Goal: Transaction & Acquisition: Purchase product/service

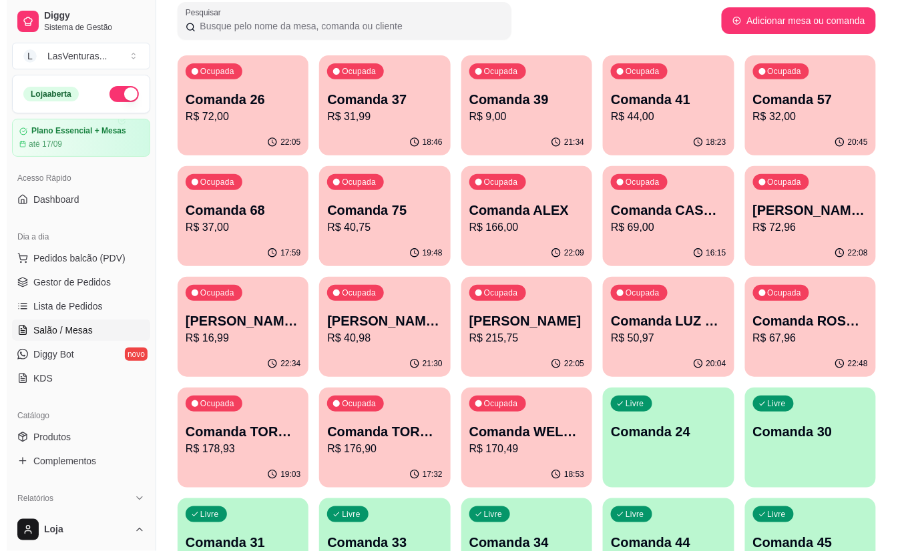
scroll to position [89, 0]
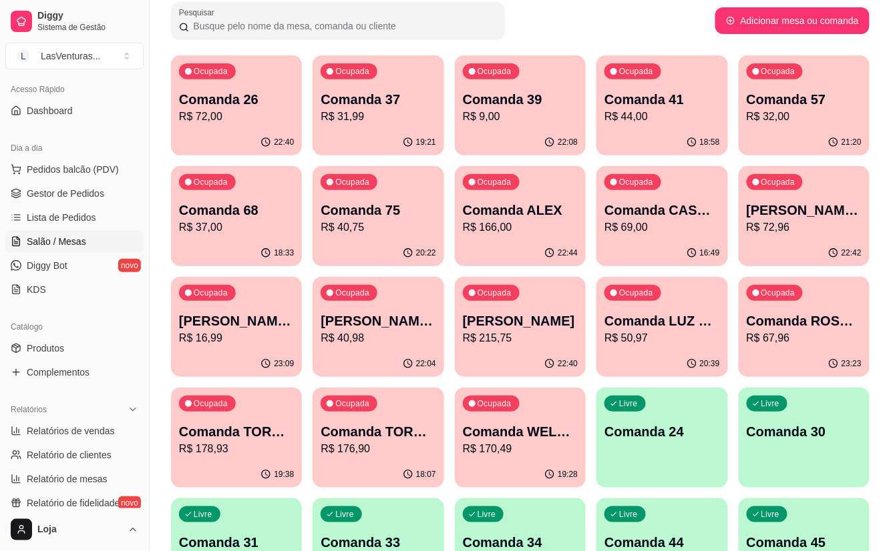
click at [276, 312] on p "[PERSON_NAME] FUCIONARIO [PERSON_NAME]" at bounding box center [236, 321] width 115 height 19
click at [682, 313] on p "Comanda LUZ FUCIONARIO JANTA" at bounding box center [662, 321] width 112 height 18
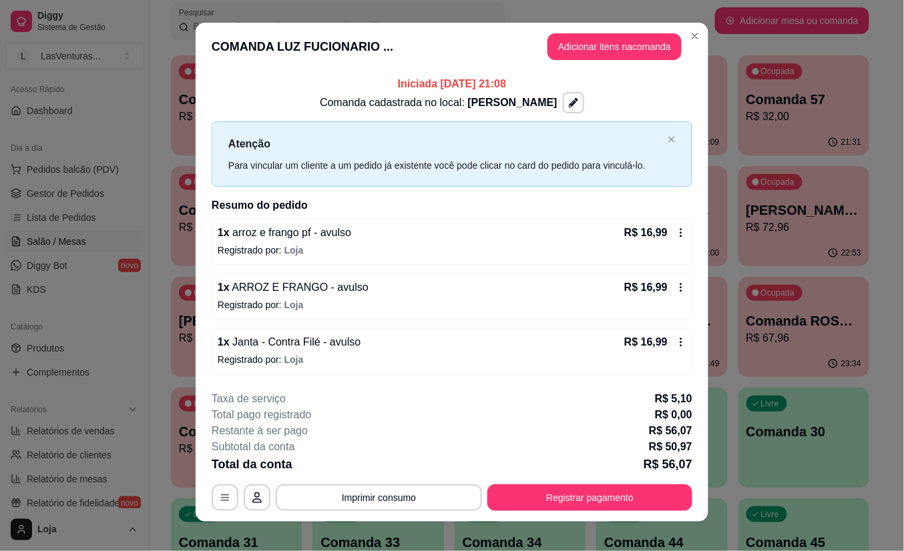
scroll to position [0, 0]
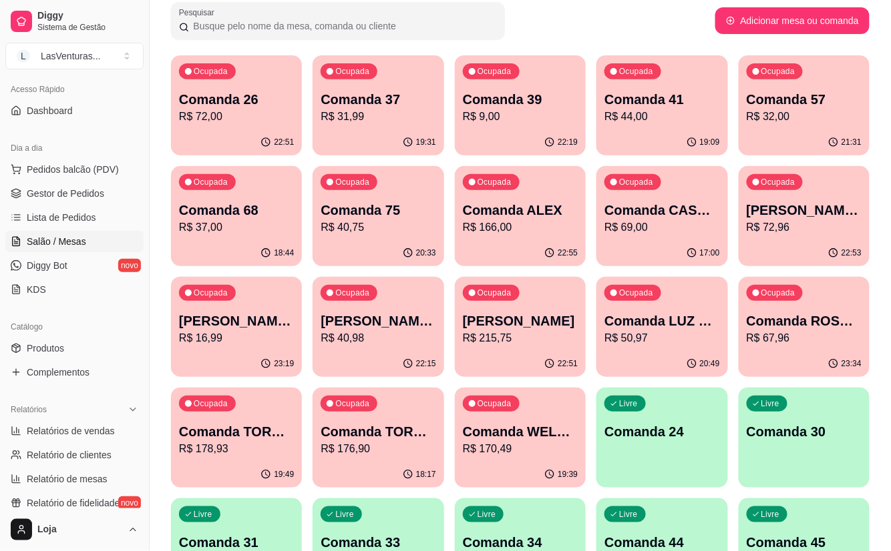
click at [847, 330] on div "[PERSON_NAME] FUCIONARIA JANTA R$ 67,96" at bounding box center [803, 329] width 115 height 35
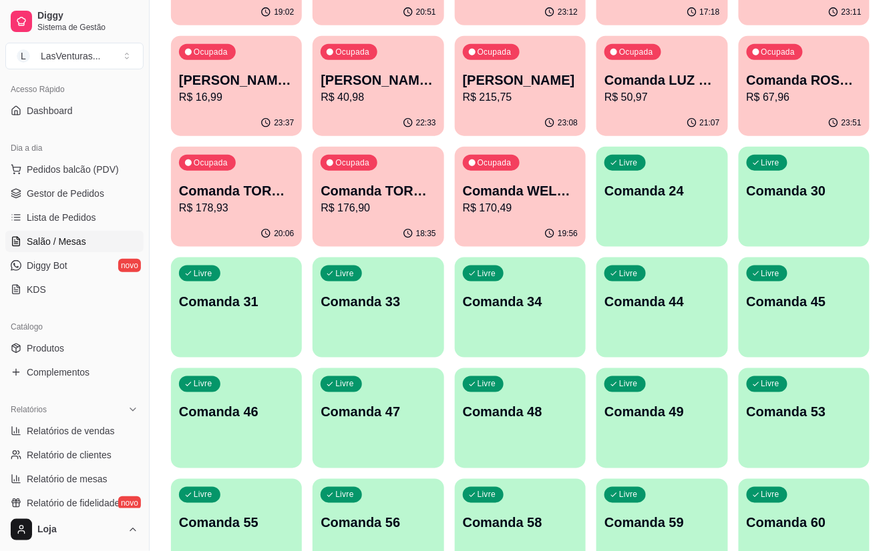
scroll to position [267, 0]
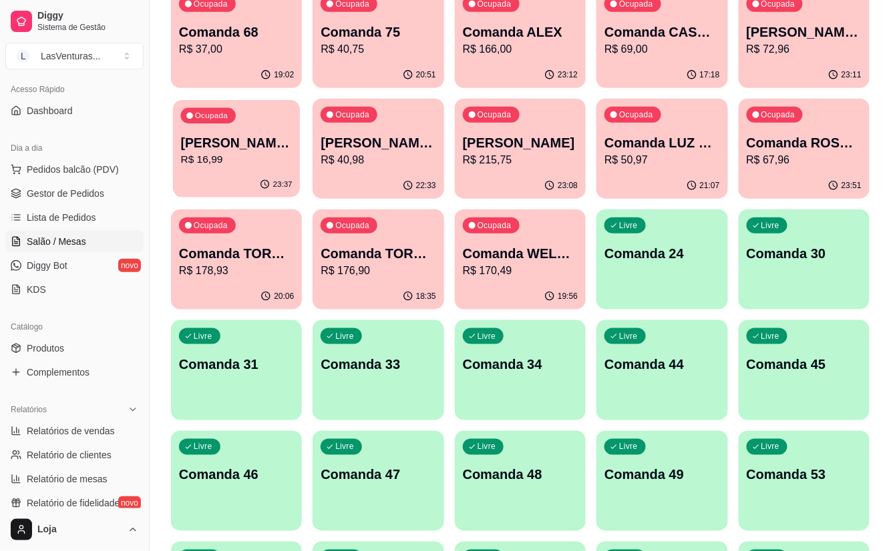
click at [238, 161] on p "R$ 16,99" at bounding box center [237, 159] width 112 height 15
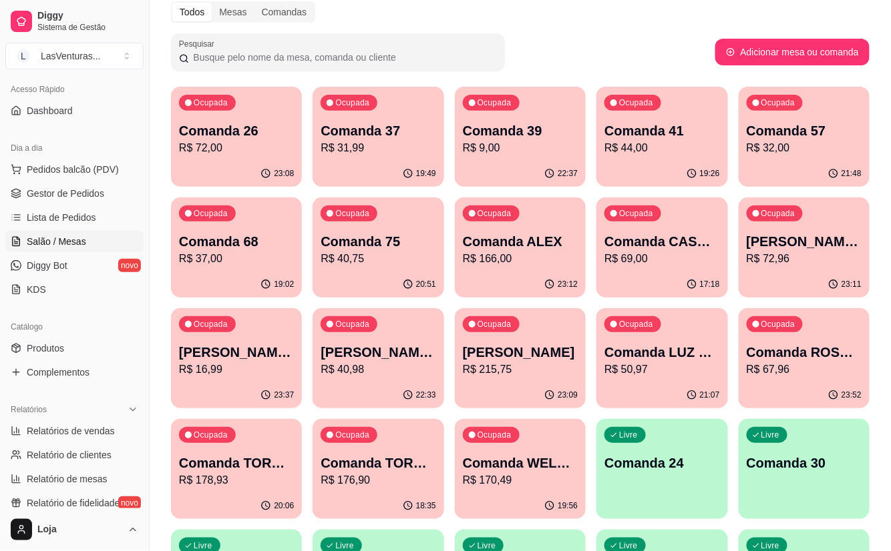
scroll to position [0, 0]
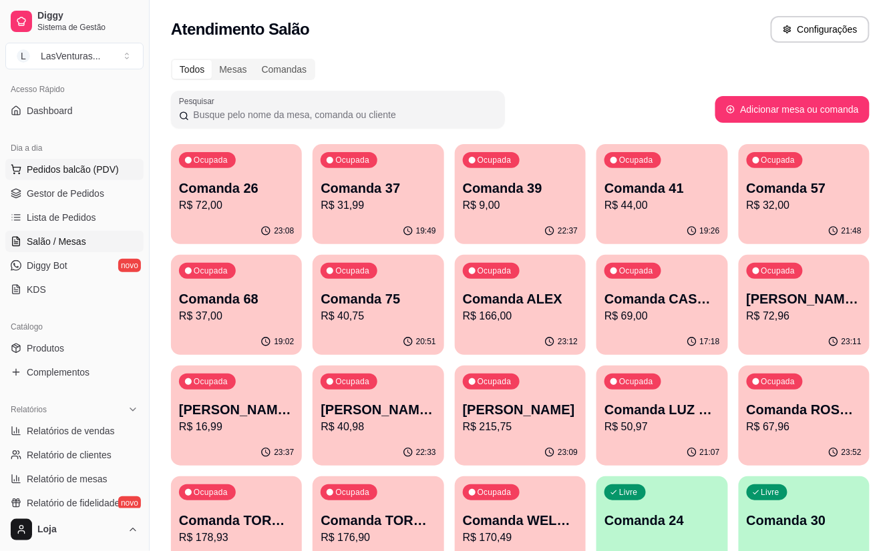
click at [62, 174] on span "Pedidos balcão (PDV)" at bounding box center [73, 169] width 92 height 13
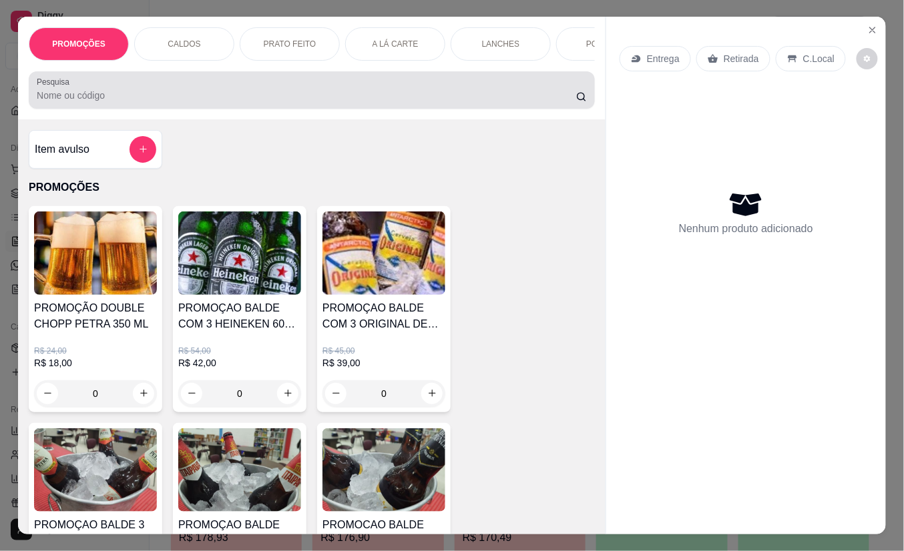
click at [142, 96] on input "Pesquisa" at bounding box center [306, 95] width 539 height 13
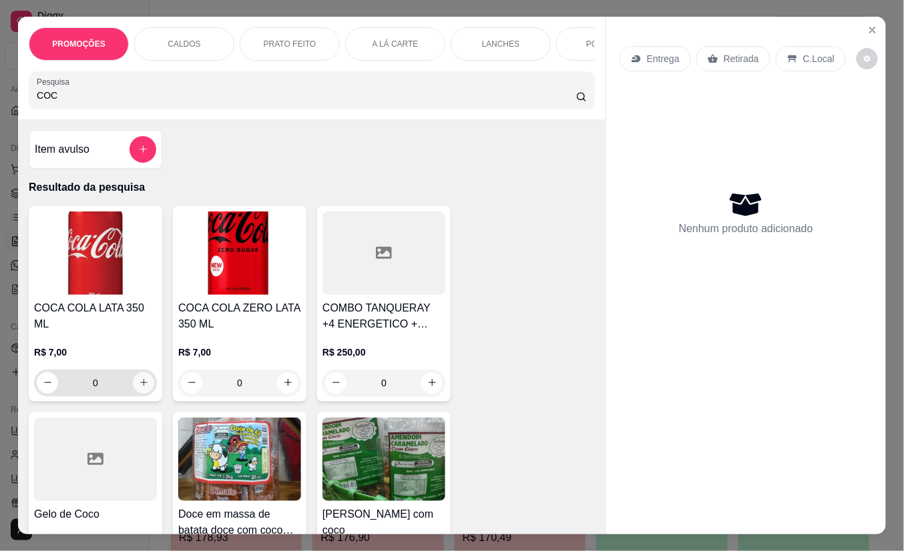
type input "COC"
click at [140, 378] on icon "increase-product-quantity" at bounding box center [144, 383] width 10 height 10
type input "1"
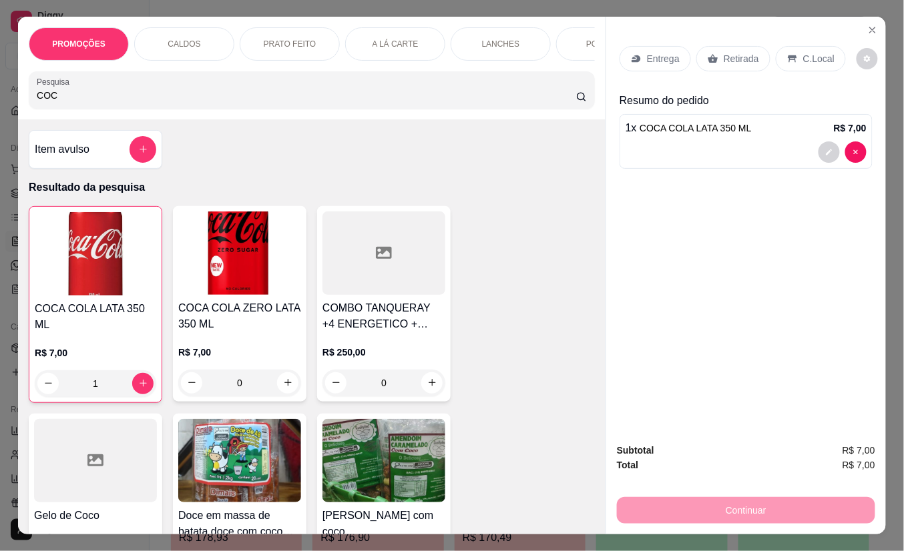
drag, startPoint x: 756, startPoint y: 54, endPoint x: 749, endPoint y: 53, distance: 7.4
click at [756, 54] on div "Retirada" at bounding box center [733, 58] width 74 height 25
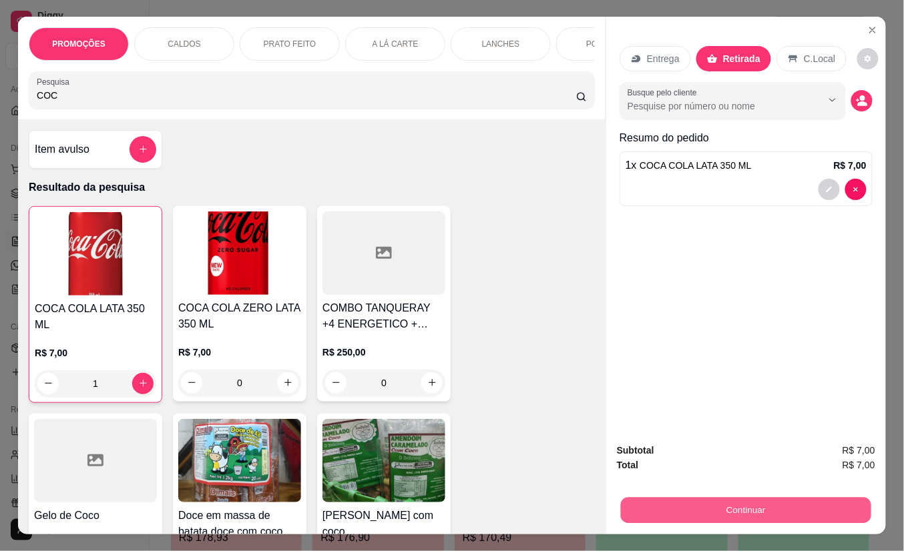
click at [725, 506] on button "Continuar" at bounding box center [746, 511] width 250 height 26
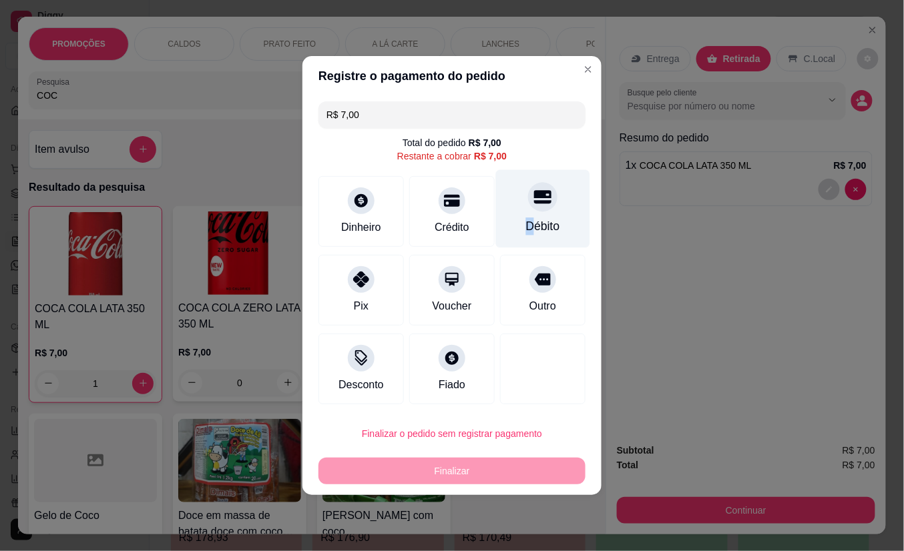
click at [526, 218] on div "Débito" at bounding box center [543, 226] width 34 height 17
type input "R$ 0,00"
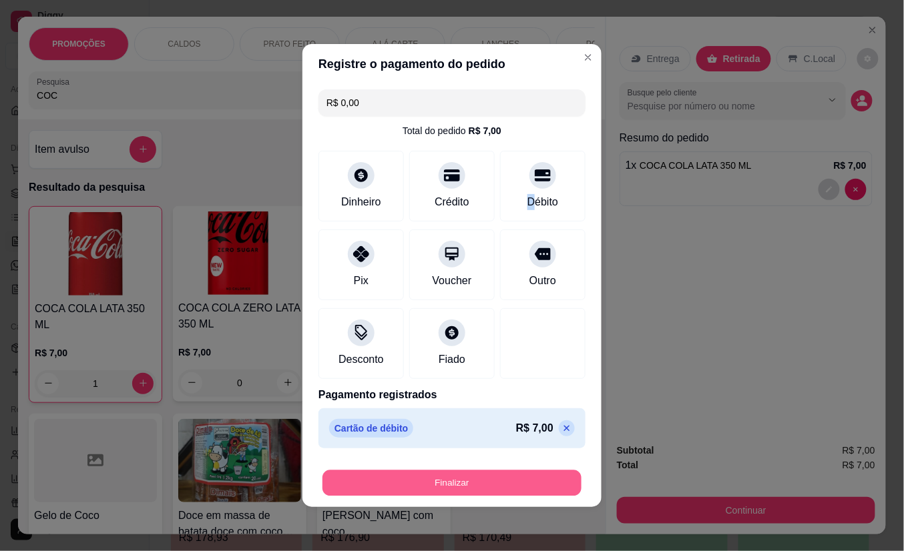
click at [499, 482] on button "Finalizar" at bounding box center [451, 484] width 259 height 26
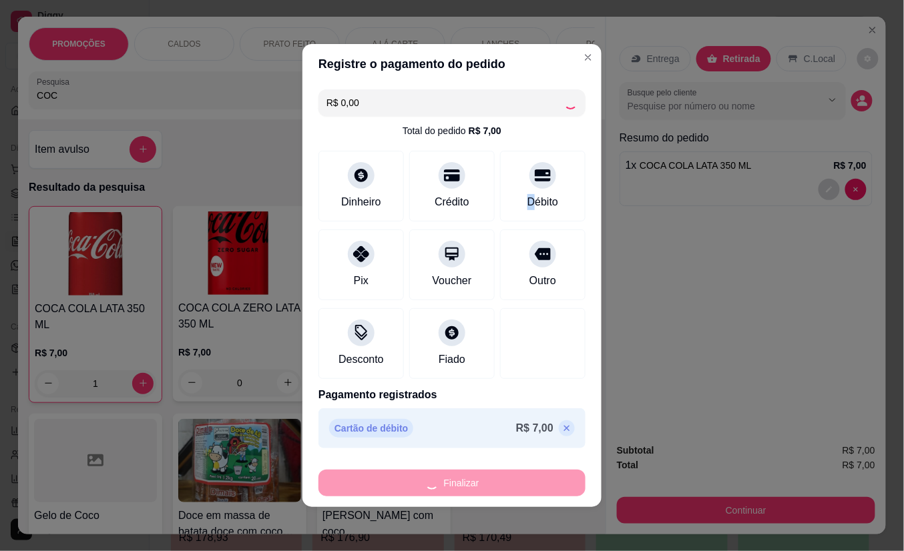
type input "0"
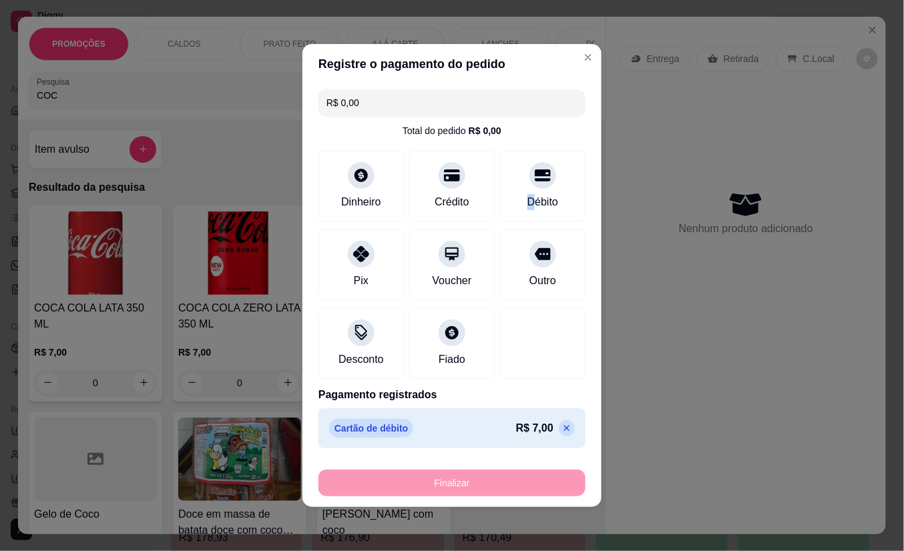
type input "-R$ 7,00"
